Goal: Transaction & Acquisition: Obtain resource

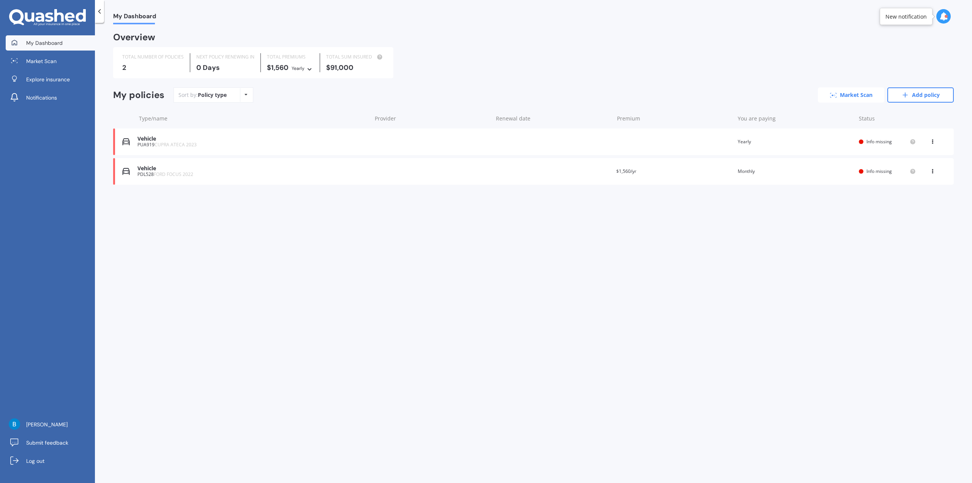
click at [874, 93] on link "Market Scan" at bounding box center [851, 94] width 66 height 15
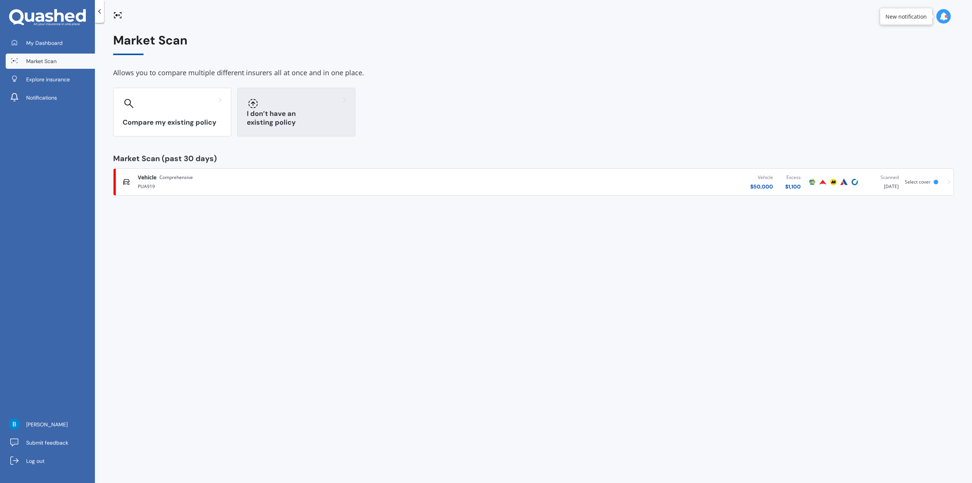
click at [281, 120] on h3 "I don’t have an existing policy" at bounding box center [296, 117] width 99 height 17
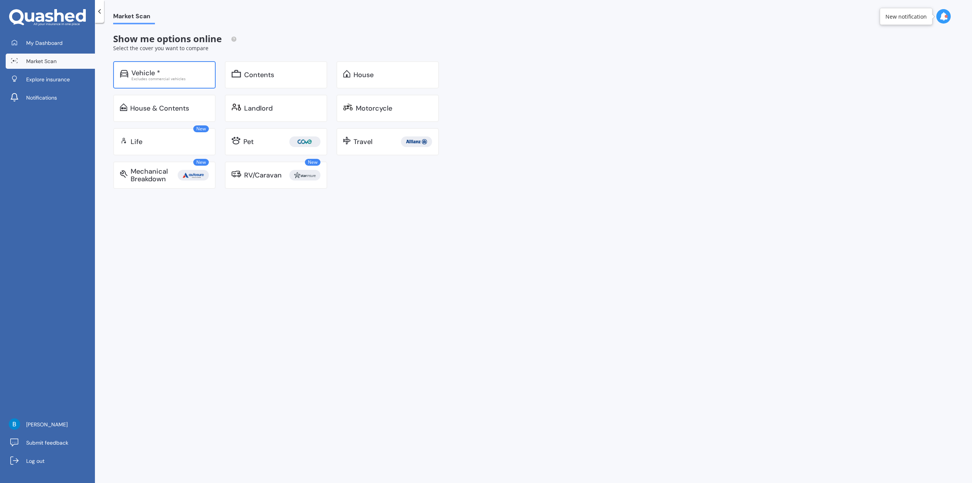
click at [171, 77] on div "Excludes commercial vehicles" at bounding box center [169, 79] width 77 height 4
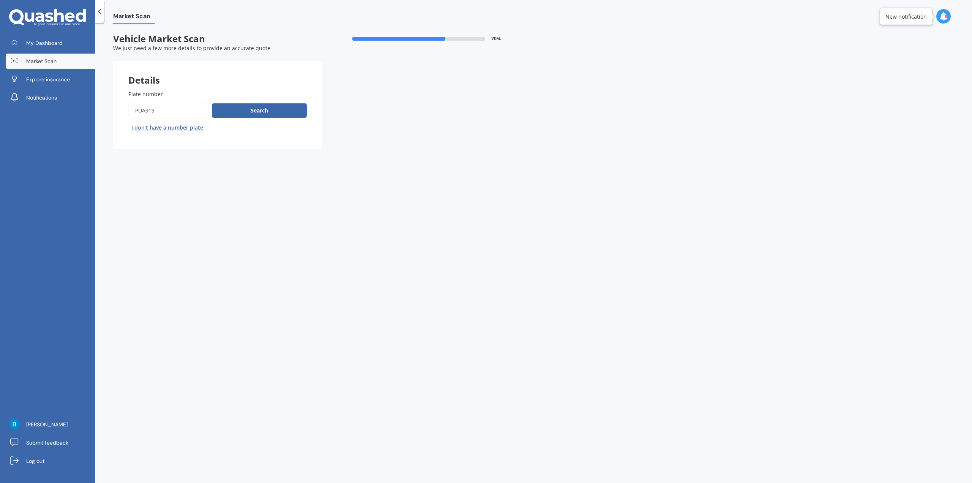
drag, startPoint x: 181, startPoint y: 107, endPoint x: 120, endPoint y: 109, distance: 61.5
click at [120, 109] on div "Plate number Search I don’t have a number plate" at bounding box center [217, 112] width 209 height 74
type input "ppw548"
click at [246, 110] on button "Search" at bounding box center [259, 110] width 95 height 14
select select "FORD"
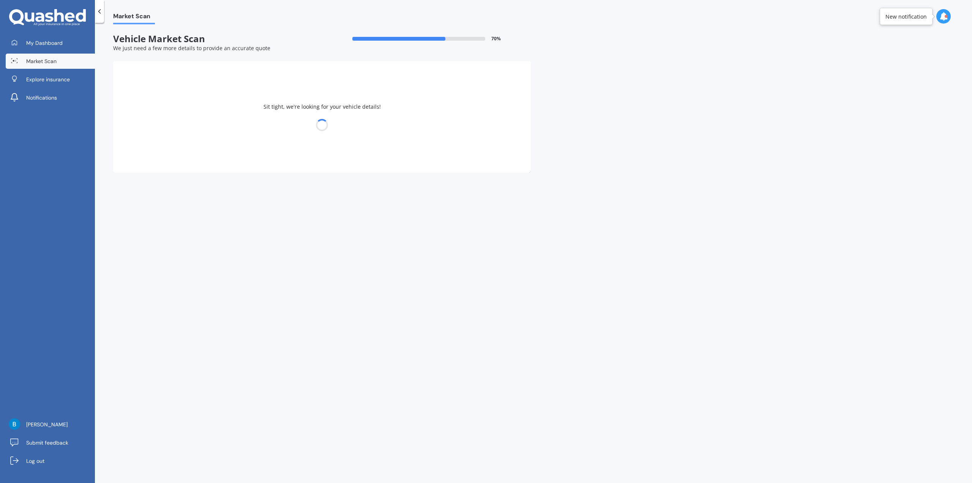
select select "ESCAPE"
select select "07"
select select "10"
select select "1994"
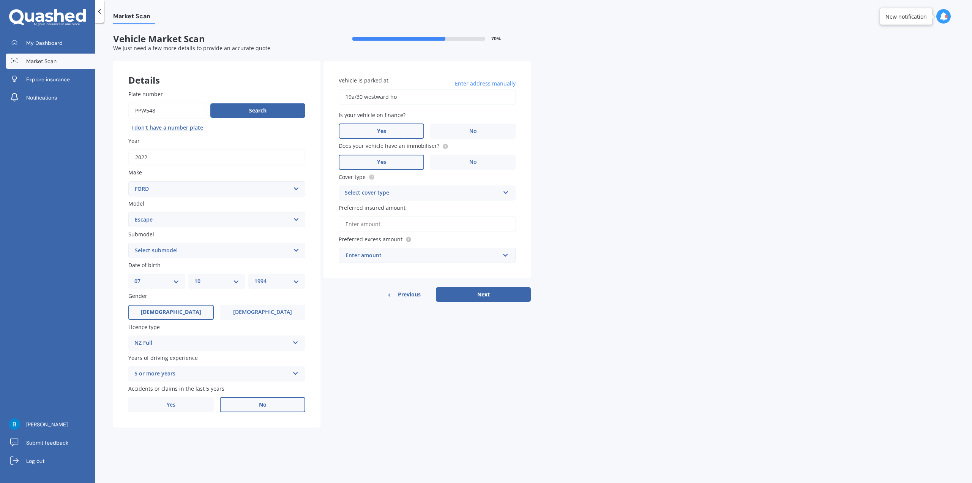
click at [413, 96] on input "19a/30 westward ho" at bounding box center [427, 97] width 177 height 16
type input "[STREET_ADDRESS][PERSON_NAME]"
click at [605, 113] on div "Market Scan Vehicle Market Scan 70 % We just need a few more details to provide…" at bounding box center [533, 254] width 877 height 460
click at [369, 259] on div "Enter amount" at bounding box center [422, 255] width 154 height 8
click at [358, 311] on div "$750" at bounding box center [427, 311] width 176 height 14
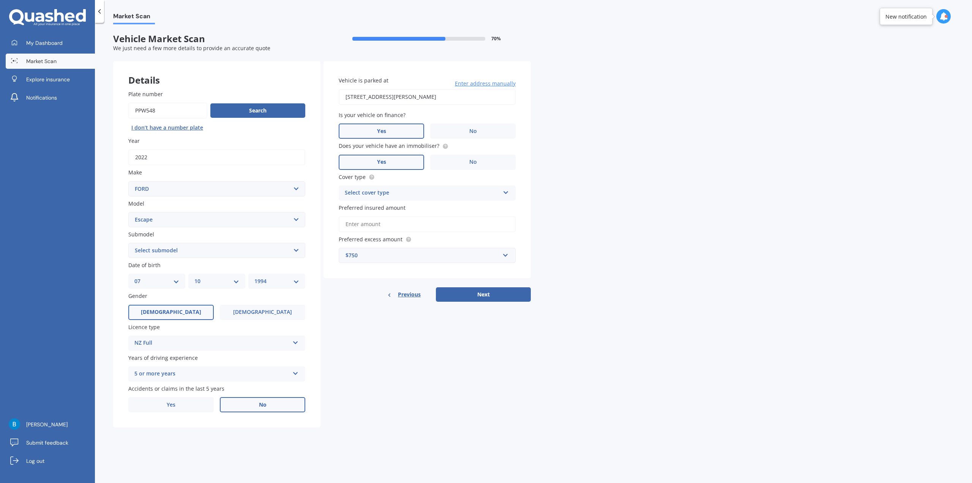
click at [367, 226] on input "Preferred insured amount" at bounding box center [427, 224] width 177 height 16
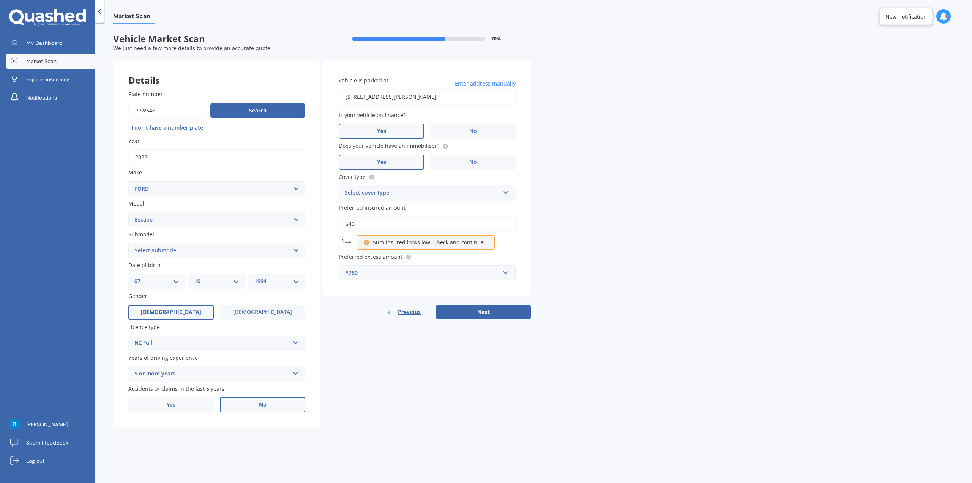
type input "$4"
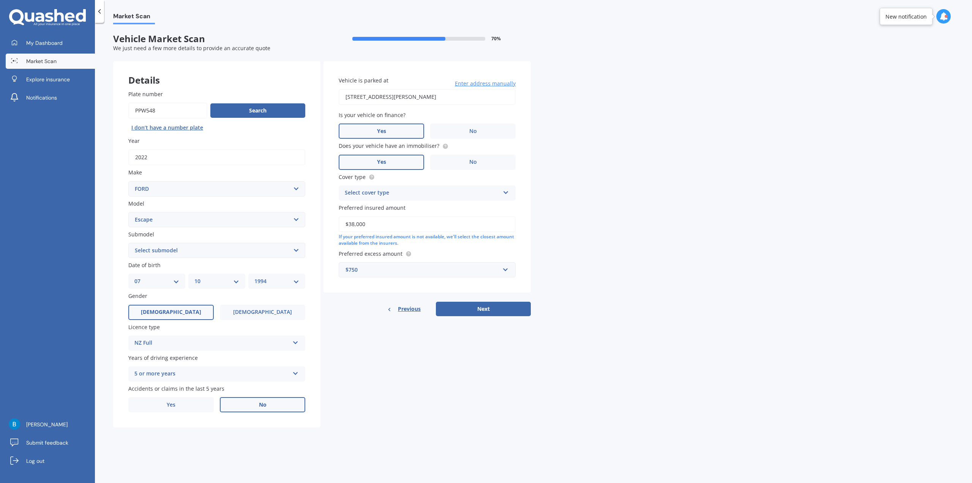
type input "$38,000"
drag, startPoint x: 374, startPoint y: 263, endPoint x: 375, endPoint y: 269, distance: 6.2
click at [375, 267] on div "$750 $100 $400 $500 $750 $1,000 $1,500 $2,000" at bounding box center [427, 269] width 177 height 15
click at [375, 269] on input "text" at bounding box center [424, 269] width 170 height 14
click at [358, 338] on span "$1,000" at bounding box center [353, 339] width 17 height 7
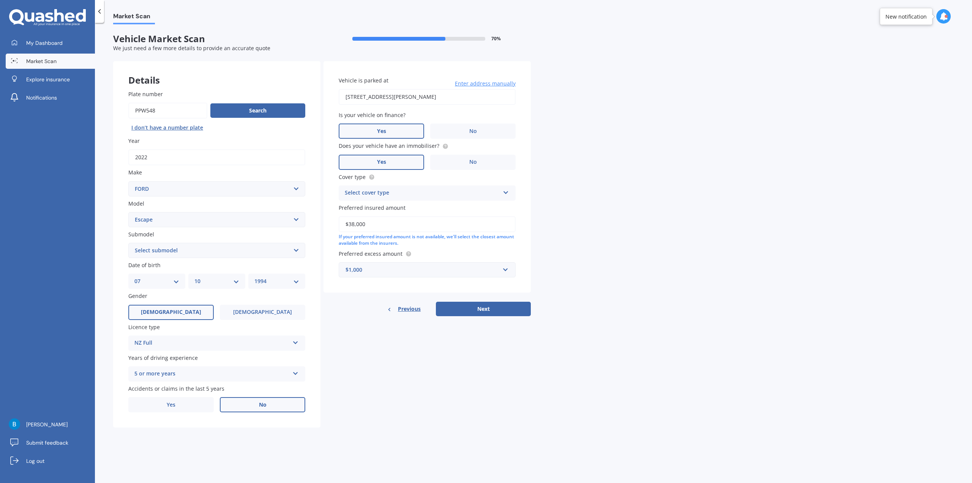
click at [610, 310] on div "Market Scan Vehicle Market Scan 70 % We just need a few more details to provide…" at bounding box center [533, 254] width 877 height 460
click at [187, 254] on select "Select submodel 3.0 V6 4 cyl All others Ambiente EcoBoost Hybrid ST-LINE 2.0P/4…" at bounding box center [216, 250] width 177 height 15
click at [106, 247] on div "Market Scan Vehicle Market Scan 70 % We just need a few more details to provide…" at bounding box center [533, 254] width 877 height 460
click at [165, 218] on select "Select model Bronco 4WD C-MAX Capri Cortina Courier Econovan Ecosport Endura Es…" at bounding box center [216, 219] width 177 height 15
drag, startPoint x: 165, startPoint y: 218, endPoint x: 156, endPoint y: 221, distance: 9.2
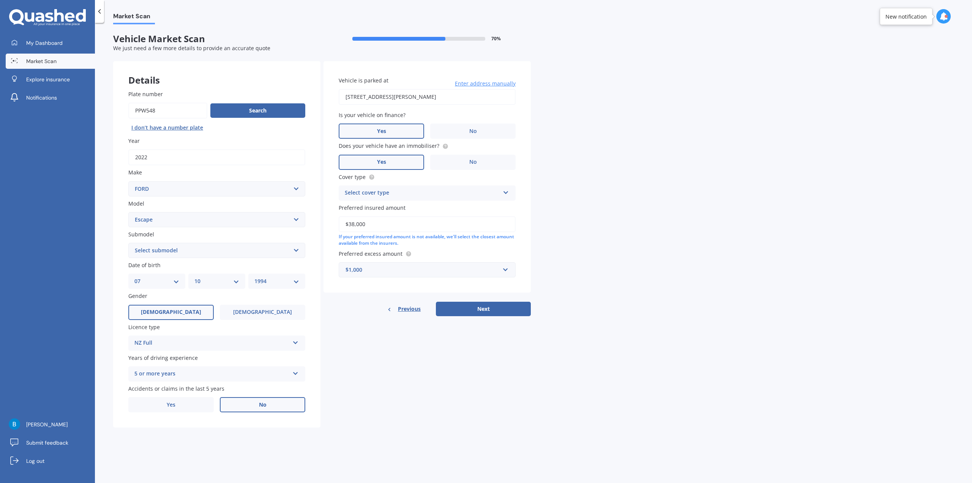
click at [165, 218] on select "Select model Bronco 4WD C-MAX Capri Cortina Courier Econovan Ecosport Endura Es…" at bounding box center [216, 219] width 177 height 15
click at [159, 253] on select "Select submodel 3.0 V6 4 cyl All others Ambiente EcoBoost Hybrid ST-LINE 2.0P/4…" at bounding box center [216, 250] width 177 height 15
select select "HYBRID"
click at [128, 243] on select "Select submodel 3.0 V6 4 cyl All others Ambiente EcoBoost Hybrid ST-LINE 2.0P/4…" at bounding box center [216, 250] width 177 height 15
click at [393, 373] on div "Details Plate number Search I don’t have a number plate Year [DATE] Make Select…" at bounding box center [322, 244] width 418 height 366
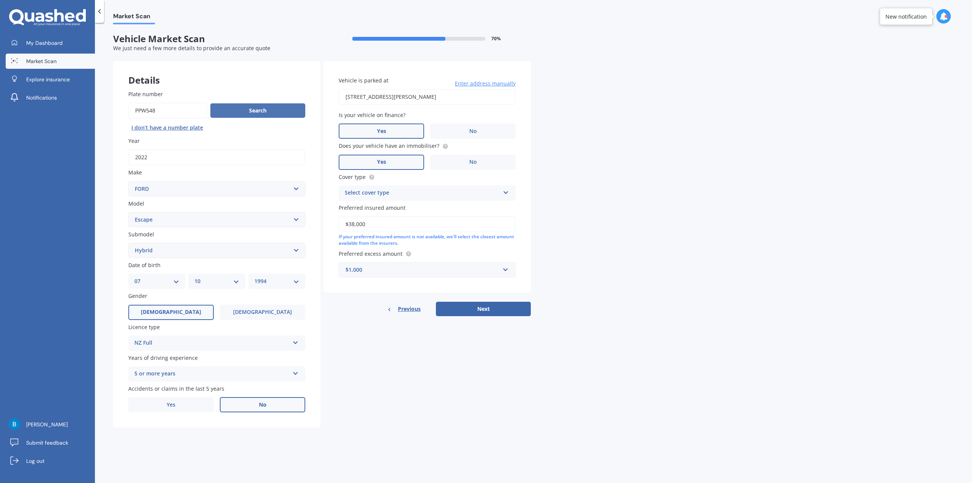
click at [254, 105] on button "Search" at bounding box center [257, 110] width 95 height 14
click at [499, 315] on button "Next" at bounding box center [483, 308] width 95 height 14
click at [233, 247] on select "Select submodel 3.0 V6 4 cyl All others Ambiente EcoBoost Hybrid ST-LINE 2.0P/4…" at bounding box center [216, 250] width 177 height 15
select select "HYBRID"
click at [128, 243] on select "Select submodel 3.0 V6 4 cyl All others Ambiente EcoBoost Hybrid ST-LINE 2.0P/4…" at bounding box center [216, 250] width 177 height 15
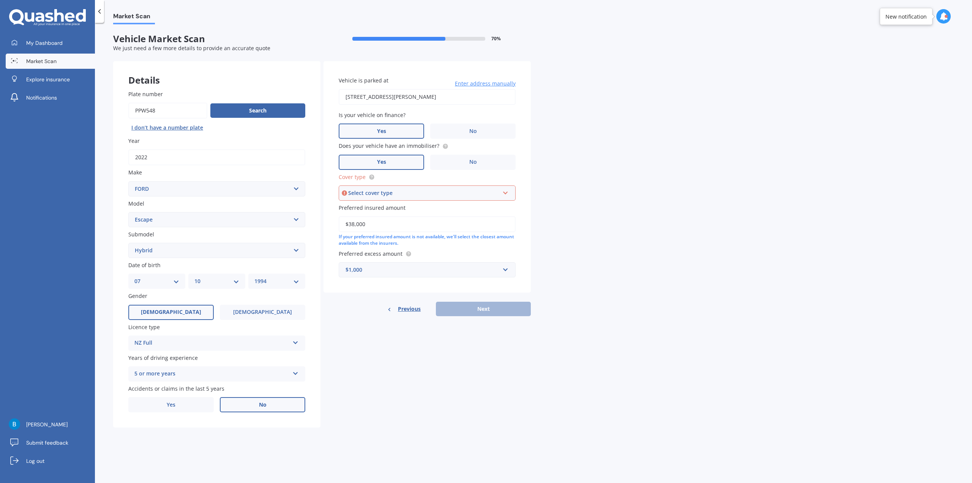
click at [156, 155] on input "2022" at bounding box center [216, 157] width 177 height 16
click at [109, 186] on div "Market Scan Vehicle Market Scan 70 % We just need a few more details to provide…" at bounding box center [533, 254] width 877 height 460
click at [413, 195] on div "Select cover type" at bounding box center [423, 193] width 151 height 8
click at [396, 208] on div "Comprehensive" at bounding box center [426, 207] width 175 height 14
click at [604, 221] on div "Market Scan Vehicle Market Scan 70 % We just need a few more details to provide…" at bounding box center [533, 254] width 877 height 460
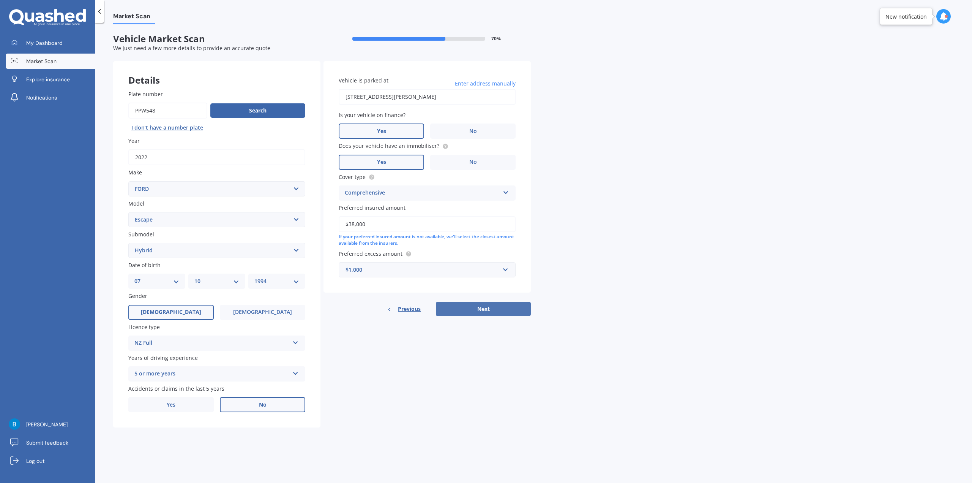
click at [516, 309] on button "Next" at bounding box center [483, 308] width 95 height 14
select select "07"
select select "10"
select select "1994"
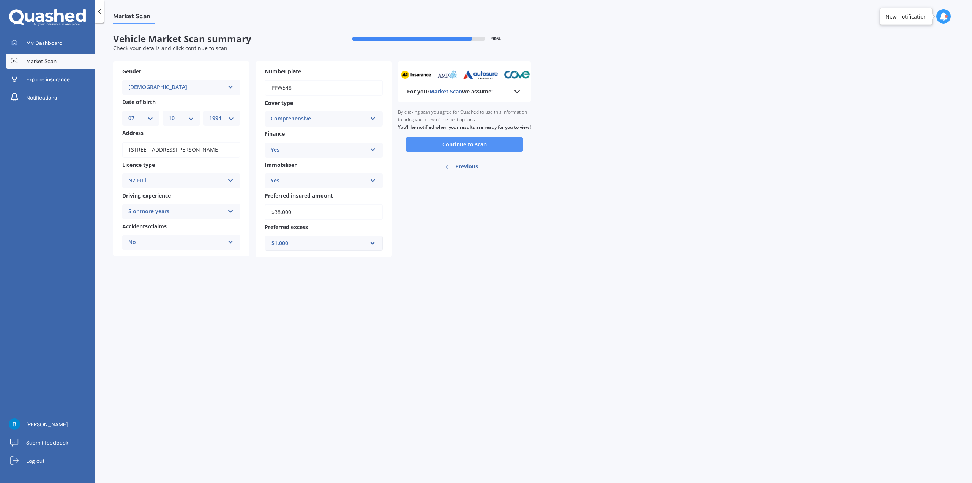
click at [467, 150] on button "Continue to scan" at bounding box center [464, 144] width 118 height 14
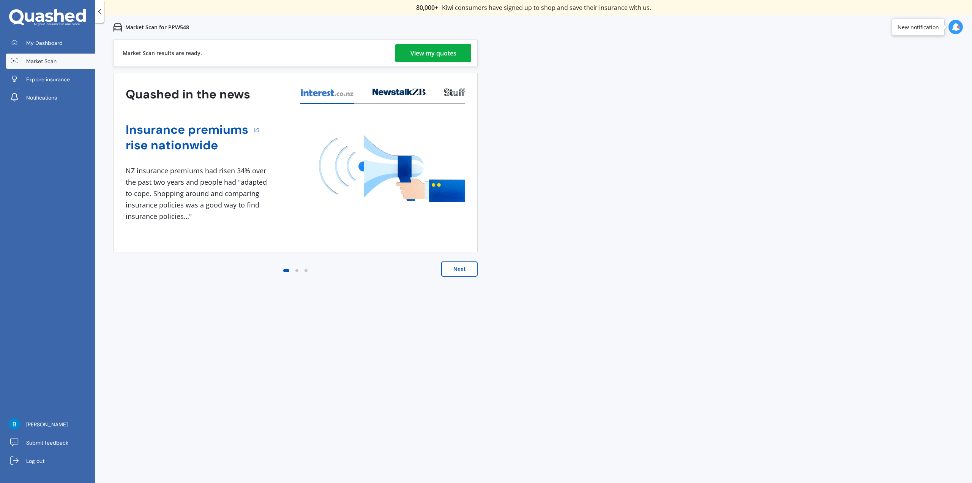
click at [456, 47] on div "View my quotes" at bounding box center [433, 53] width 46 height 18
